Goal: Navigation & Orientation: Find specific page/section

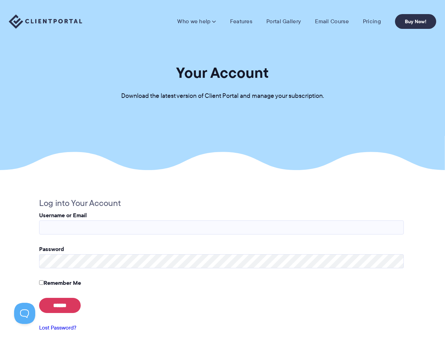
click at [222, 169] on section "Your Account Download the latest version of Client Portal and manage your subsc…" at bounding box center [222, 85] width 445 height 170
click at [197, 21] on link "Who we help" at bounding box center [196, 21] width 38 height 7
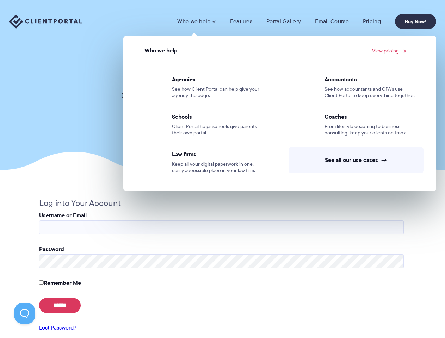
click at [25, 313] on button at bounding box center [24, 313] width 21 height 21
